Goal: Use online tool/utility: Use online tool/utility

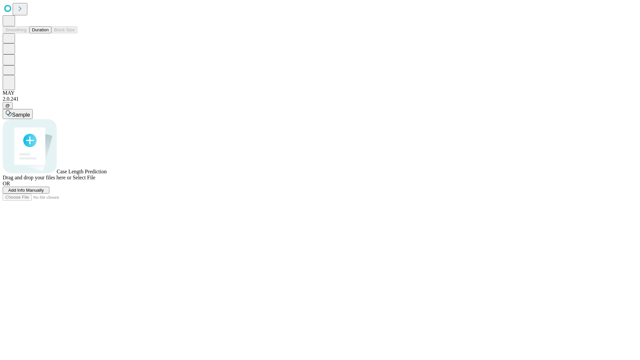
click at [44, 193] on span "Add Info Manually" at bounding box center [26, 190] width 36 height 5
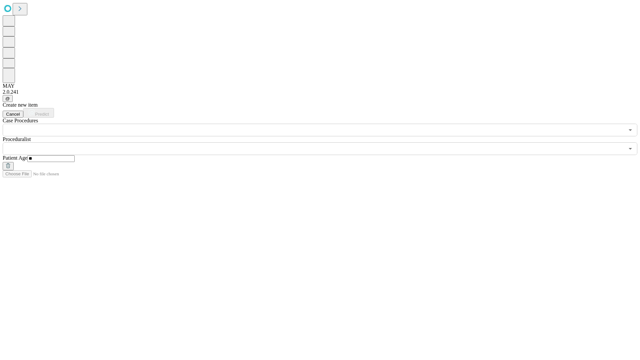
type input "**"
click at [325, 142] on input "text" at bounding box center [314, 148] width 622 height 13
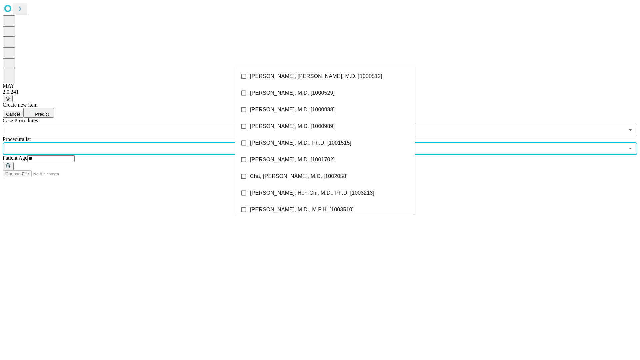
click at [325, 76] on li "[PERSON_NAME], [PERSON_NAME], M.D. [1000512]" at bounding box center [325, 76] width 180 height 17
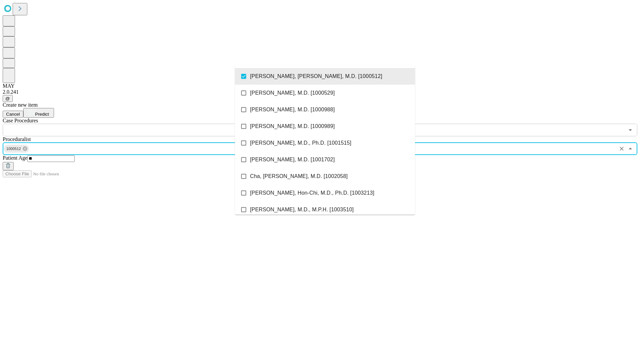
click at [140, 124] on input "text" at bounding box center [314, 130] width 622 height 13
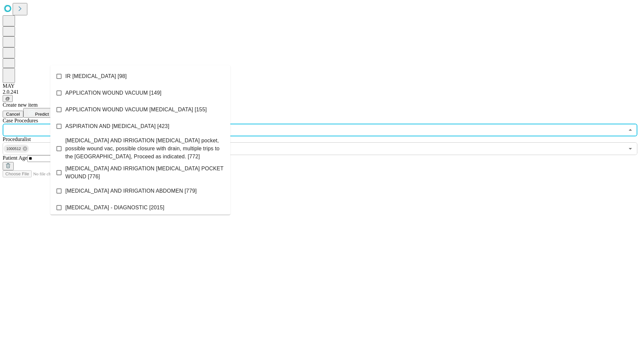
click at [140, 76] on li "IR [MEDICAL_DATA] [98]" at bounding box center [140, 76] width 180 height 17
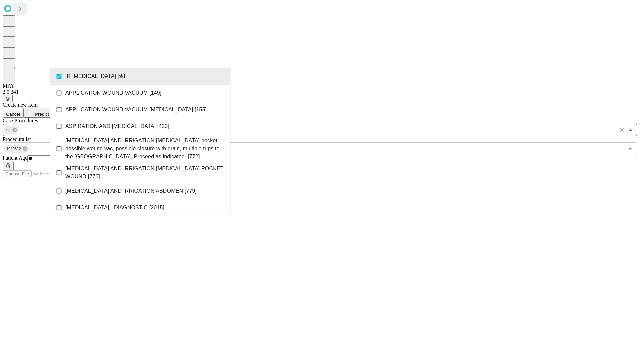
click at [49, 112] on span "Predict" at bounding box center [42, 114] width 14 height 5
